Goal: Find specific page/section: Locate item on page

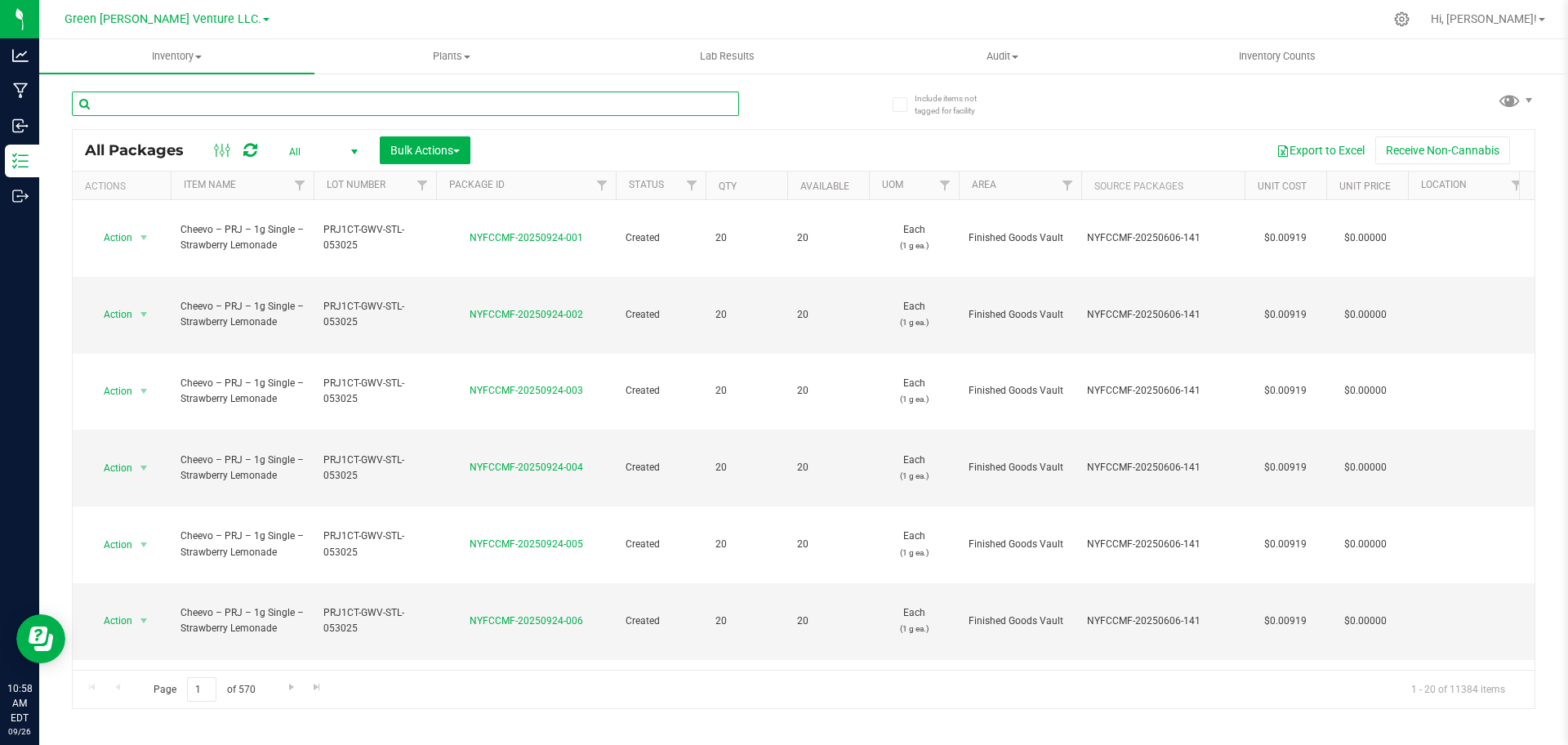
click at [349, 110] on input "text" at bounding box center [405, 104] width 668 height 25
paste input "NYFCCMF-20250908-031"
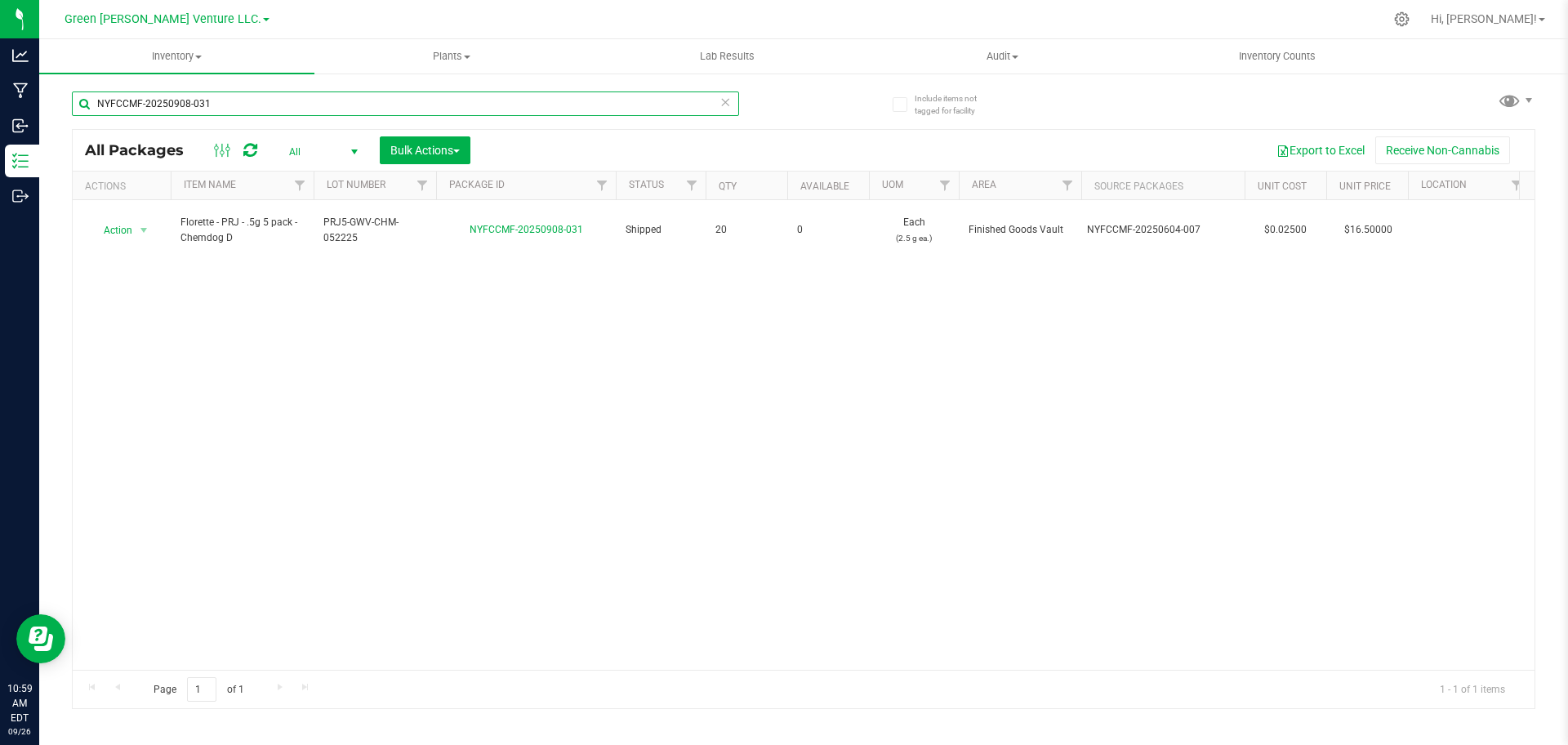
type input "NYFCCMF-20250908-031"
click at [725, 99] on icon at bounding box center [725, 101] width 11 height 20
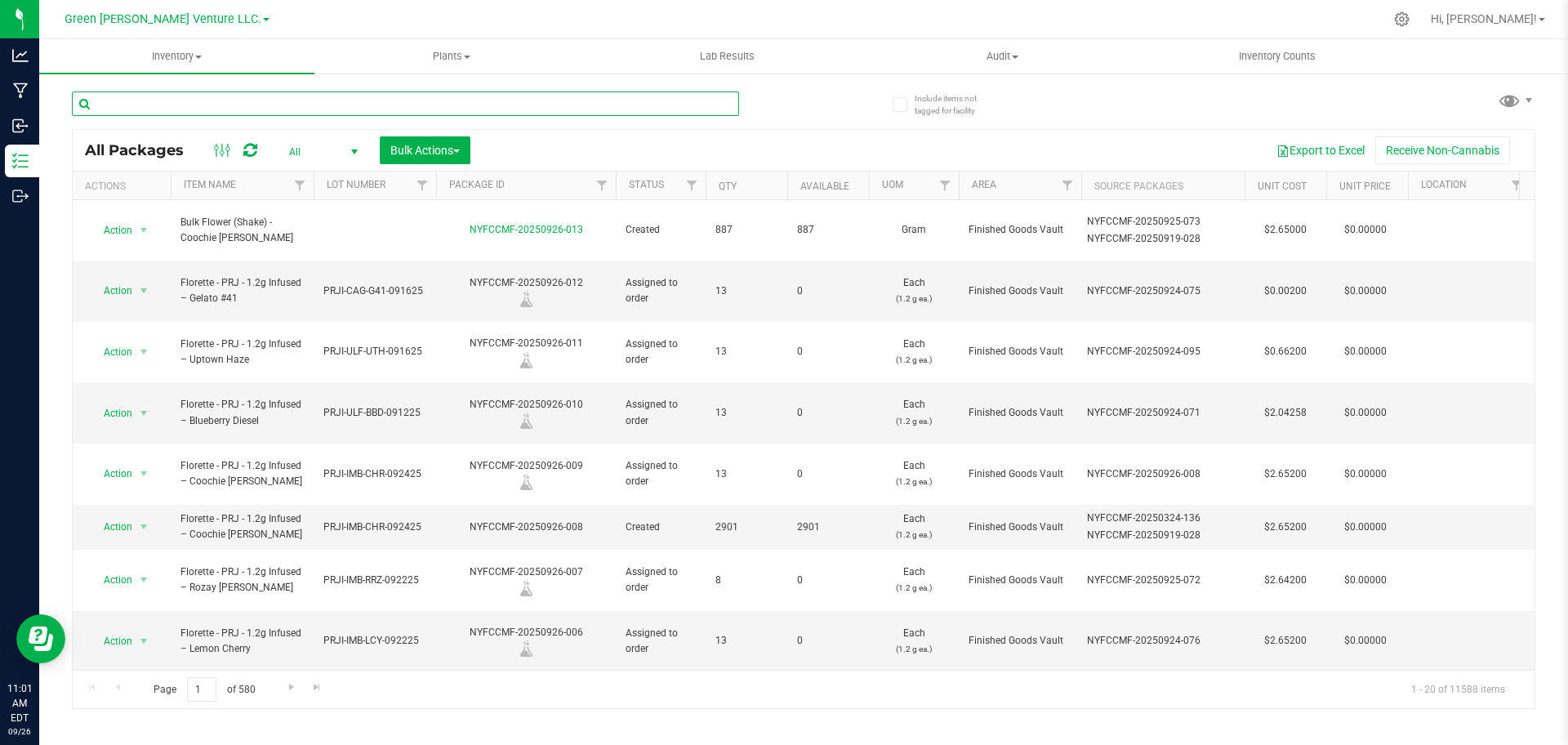
click at [594, 99] on input "text" at bounding box center [405, 104] width 668 height 25
paste input "NYFCCMF-20250828-139"
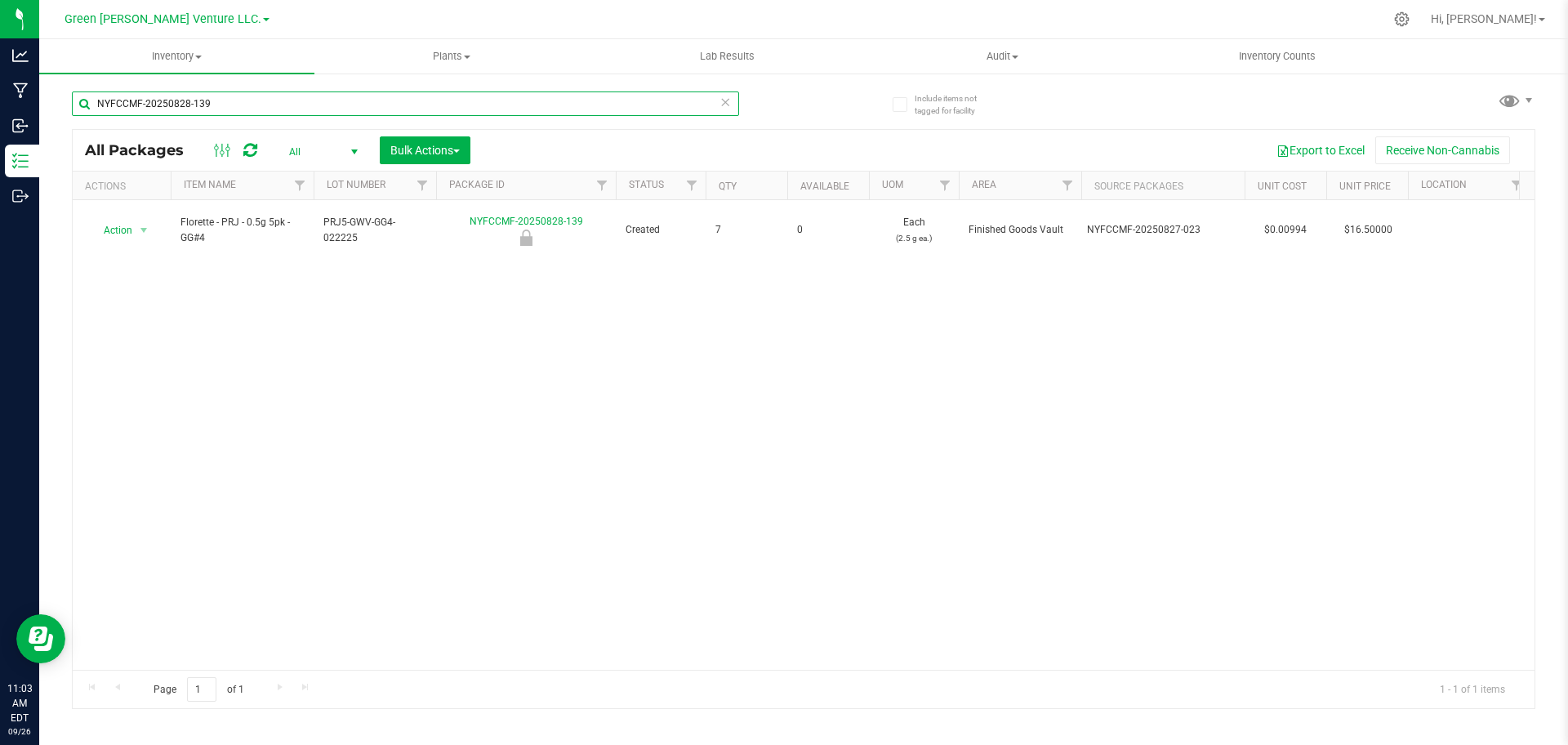
type input "NYFCCMF-20250828-139"
click at [722, 107] on icon at bounding box center [725, 101] width 11 height 20
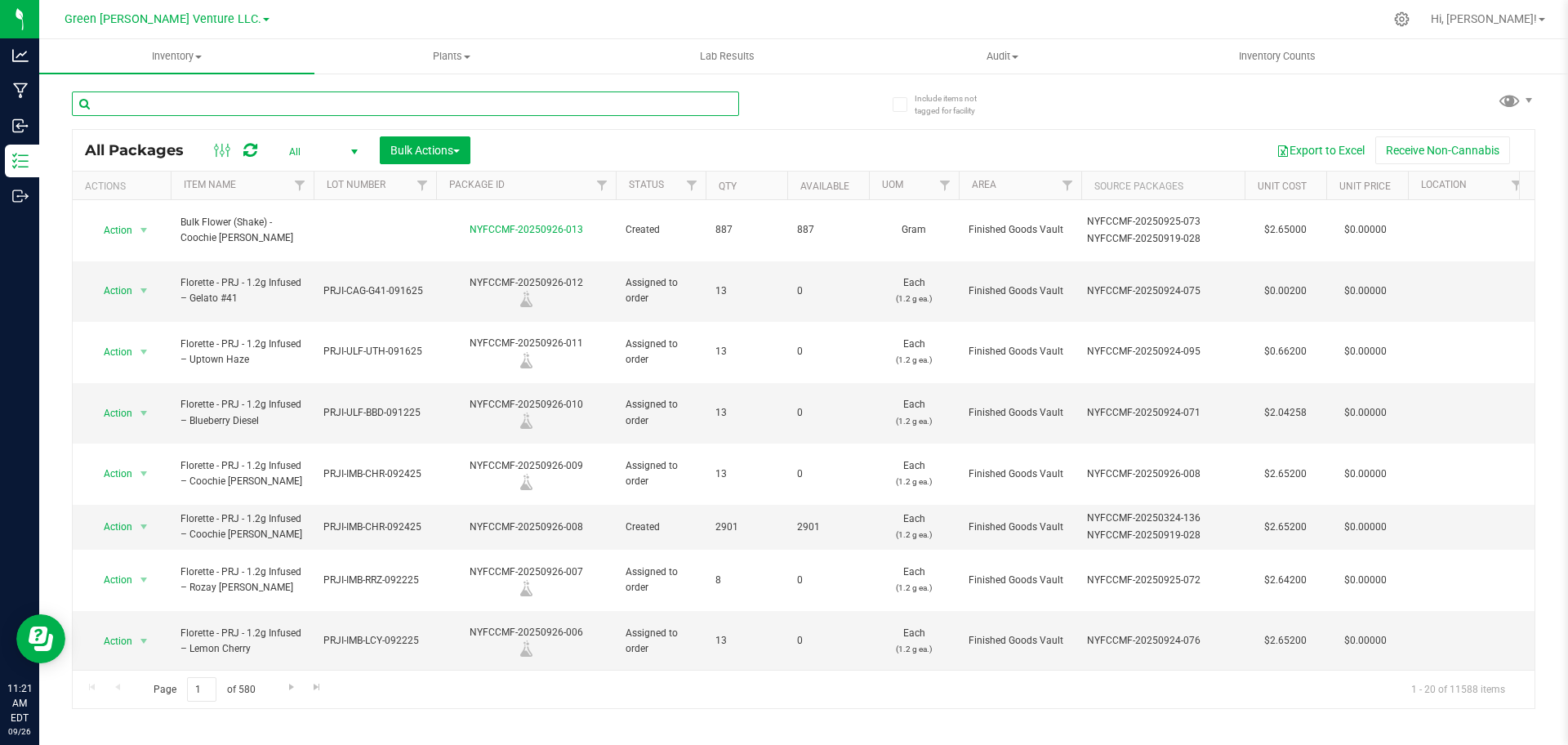
click at [635, 107] on input "text" at bounding box center [405, 104] width 668 height 25
paste input "NYFCCMF-20250401-167"
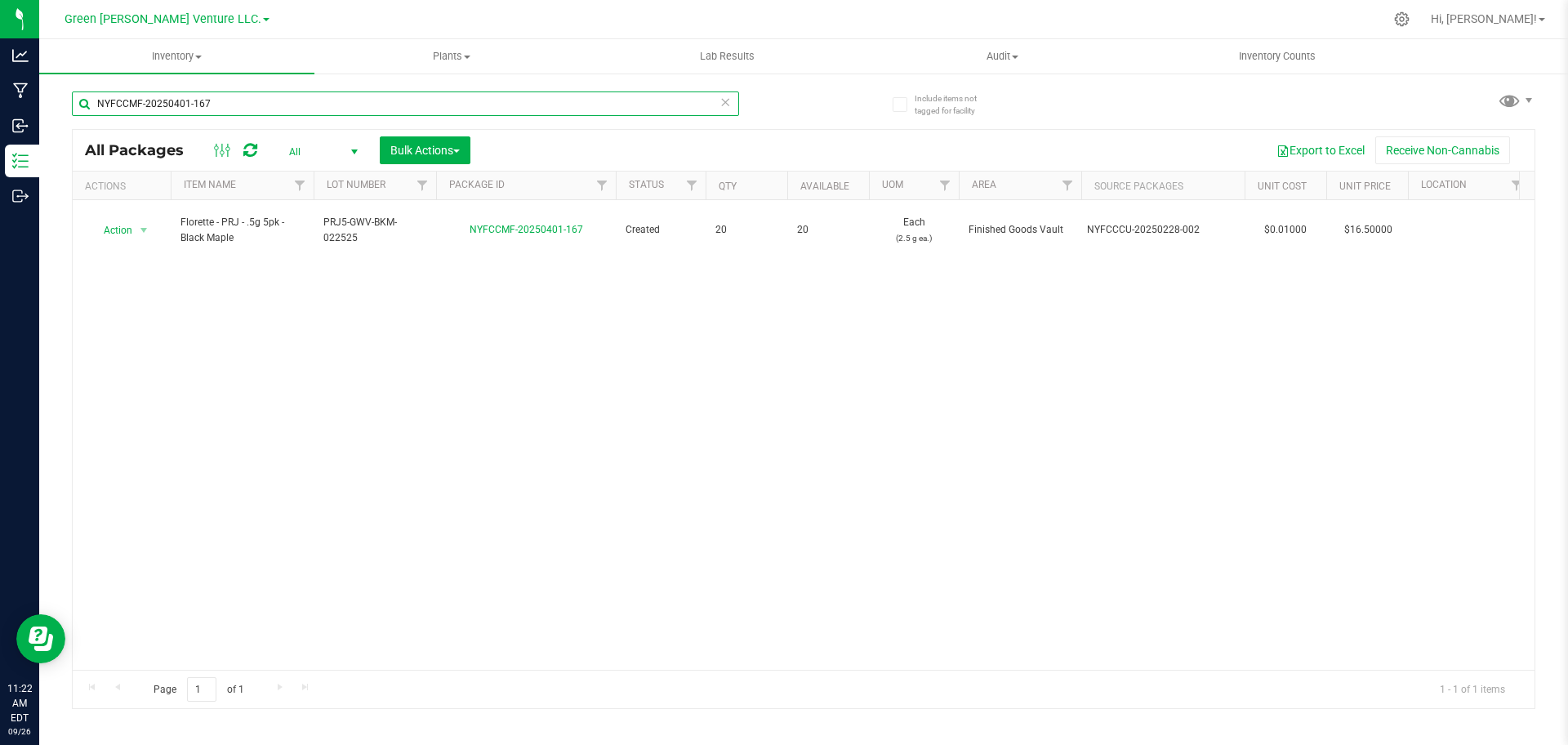
type input "NYFCCMF-20250401-167"
click at [724, 103] on icon at bounding box center [725, 101] width 11 height 20
click at [625, 116] on div at bounding box center [405, 110] width 668 height 38
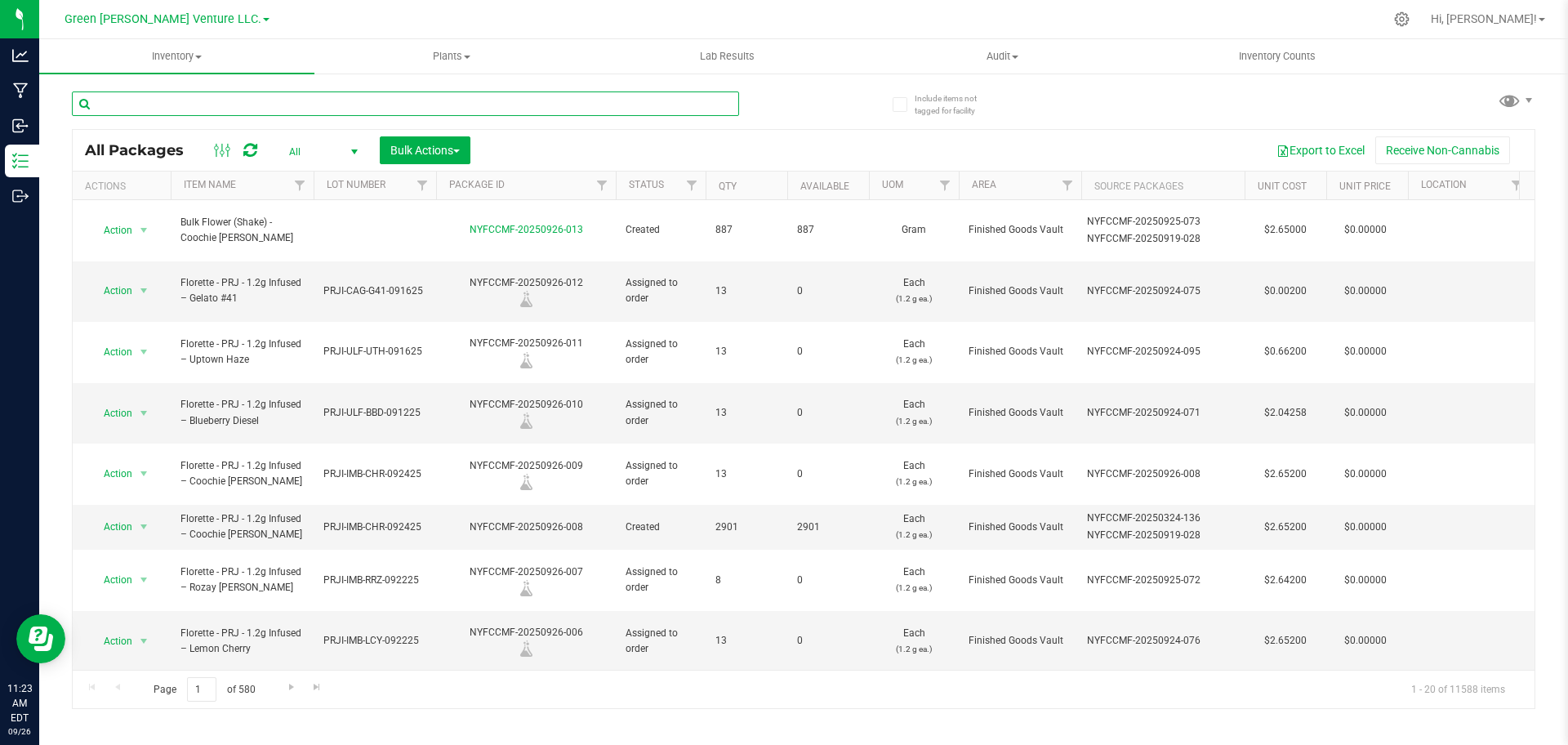
paste input "NYFCCMF-20250828-134"
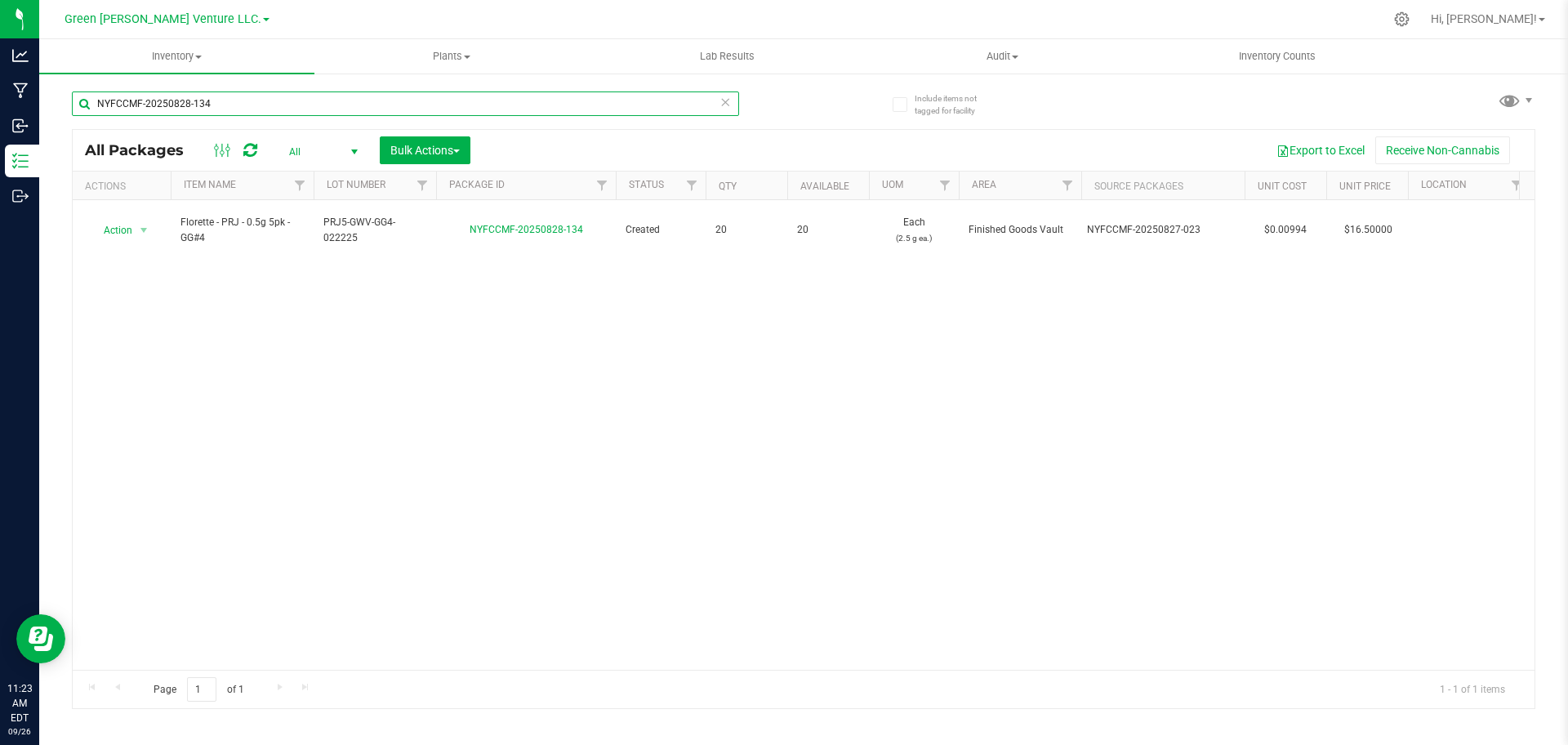
type input "NYFCCMF-20250828-134"
